Goal: Task Accomplishment & Management: Manage account settings

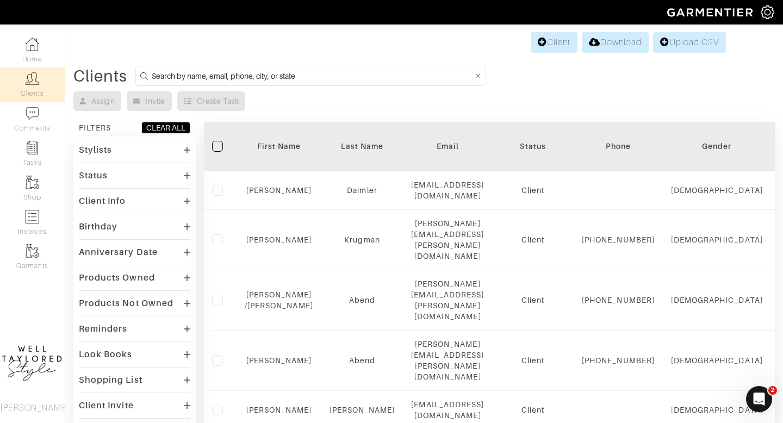
click at [236, 79] on input at bounding box center [312, 76] width 321 height 14
type input "KRILL"
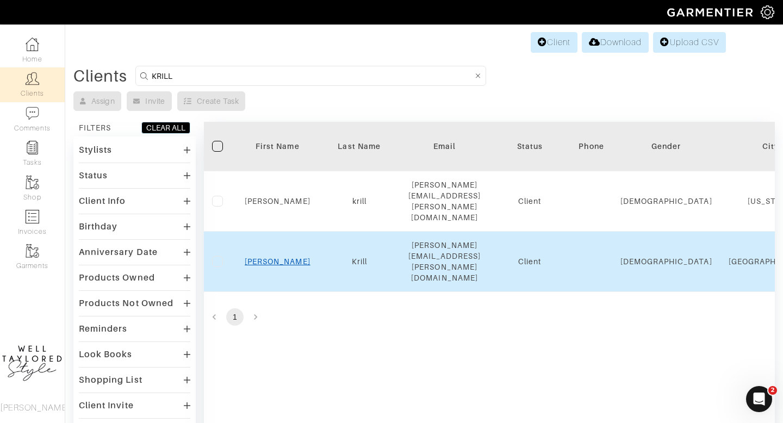
click at [277, 257] on link "Natalie" at bounding box center [278, 261] width 66 height 9
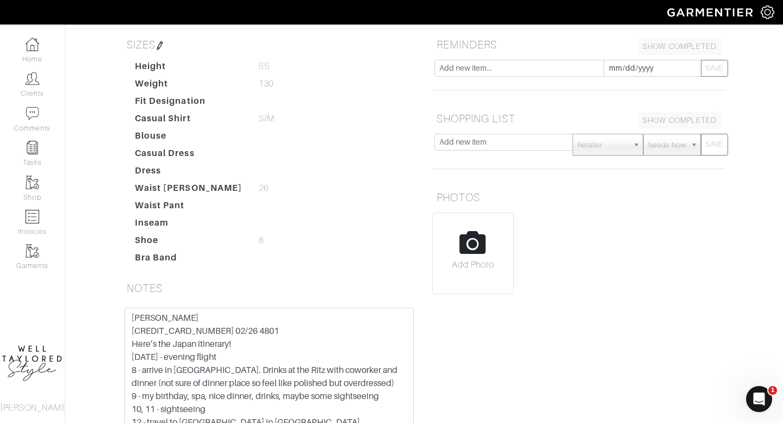
scroll to position [183, 0]
click at [209, 308] on textarea "STEPHEN KRILL 3767 518409 83005 02/26 4801 Here’s the Japan itinerary! October …" at bounding box center [268, 377] width 289 height 138
drag, startPoint x: 209, startPoint y: 273, endPoint x: 130, endPoint y: 270, distance: 78.3
click at [130, 308] on textarea "STEPHEN KRILL 3767 518409 83005 02/26 4801 Here’s the Japan itinerary! October …" at bounding box center [268, 377] width 289 height 138
